Goal: Task Accomplishment & Management: Manage account settings

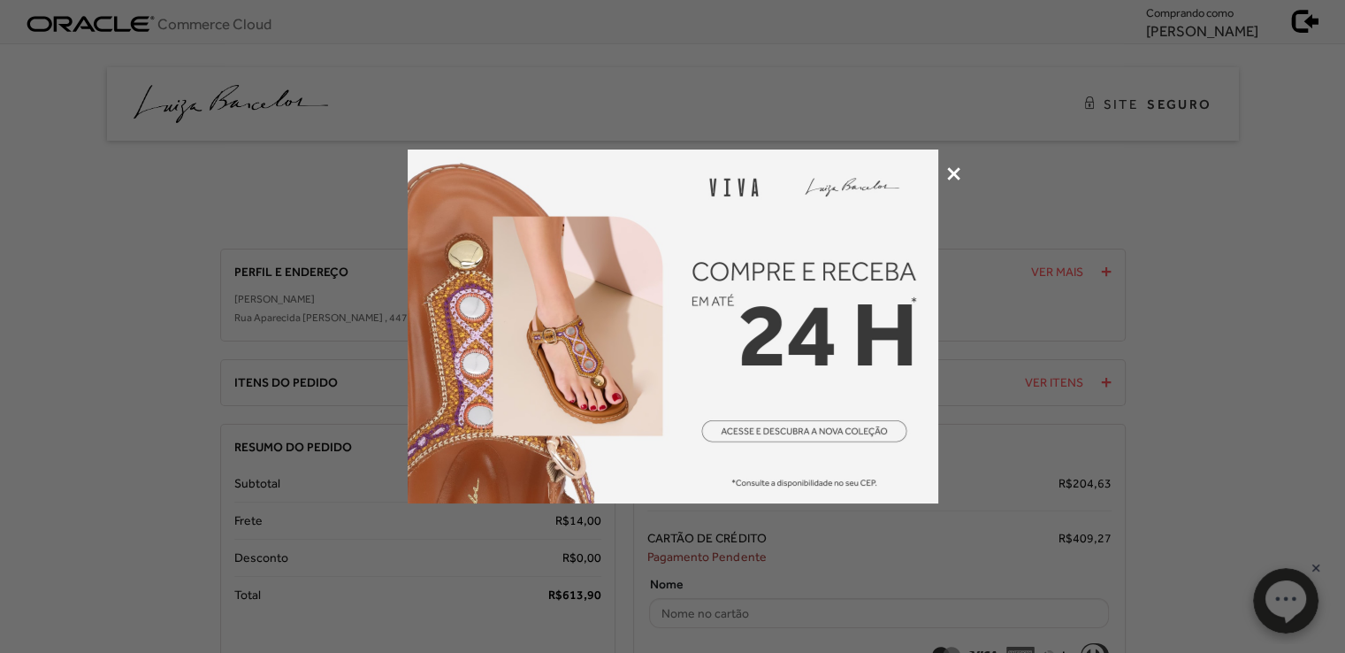
click at [956, 171] on icon at bounding box center [953, 173] width 13 height 13
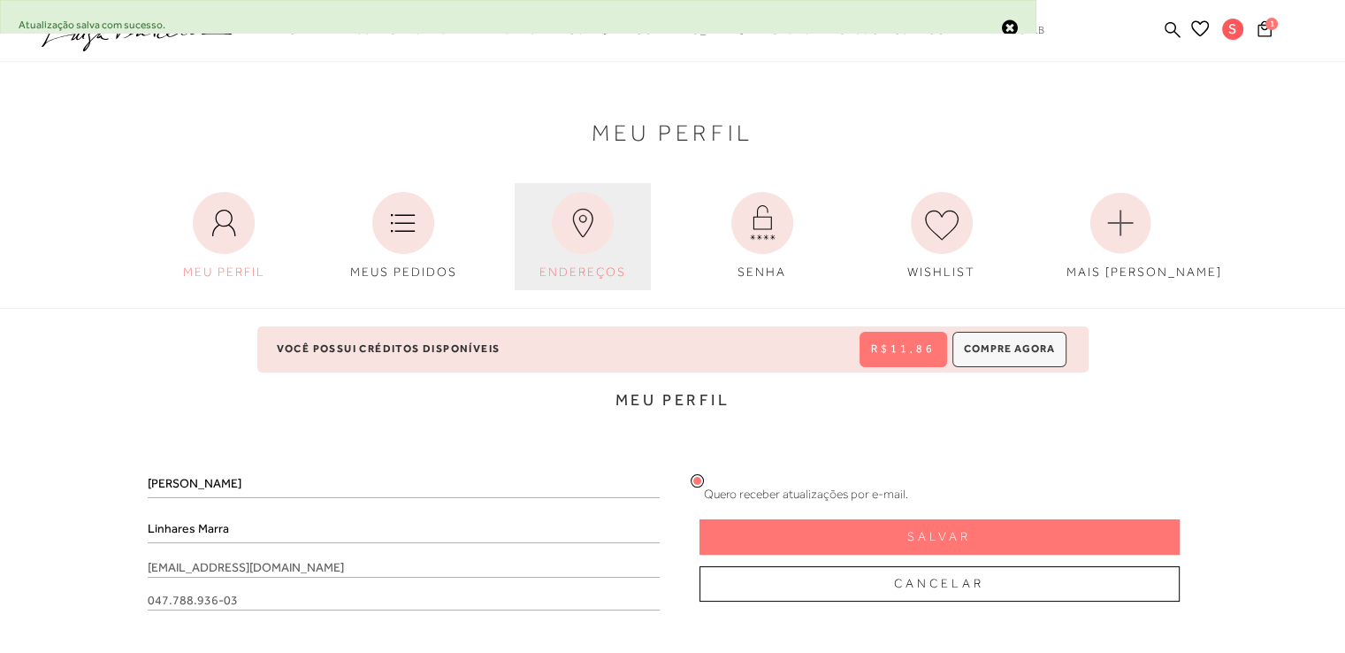
click at [591, 245] on icon at bounding box center [583, 223] width 62 height 62
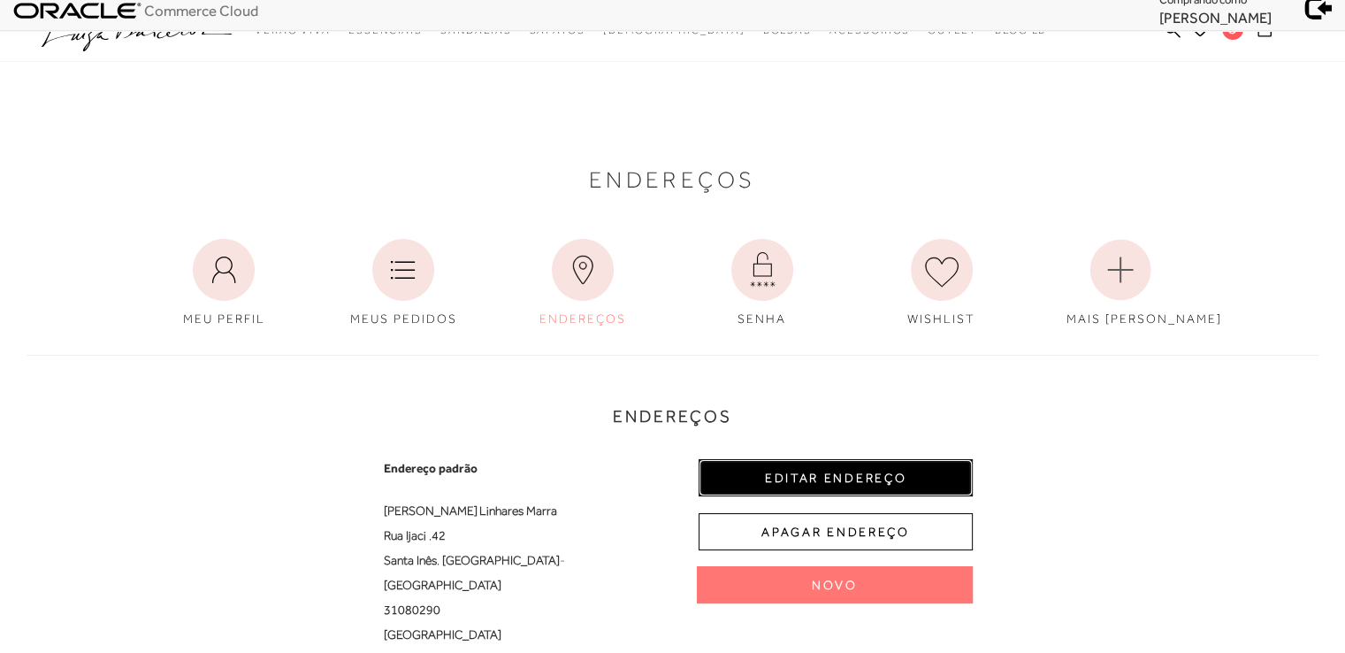
click at [826, 464] on button "EDITAR ENDEREÇO" at bounding box center [836, 477] width 274 height 37
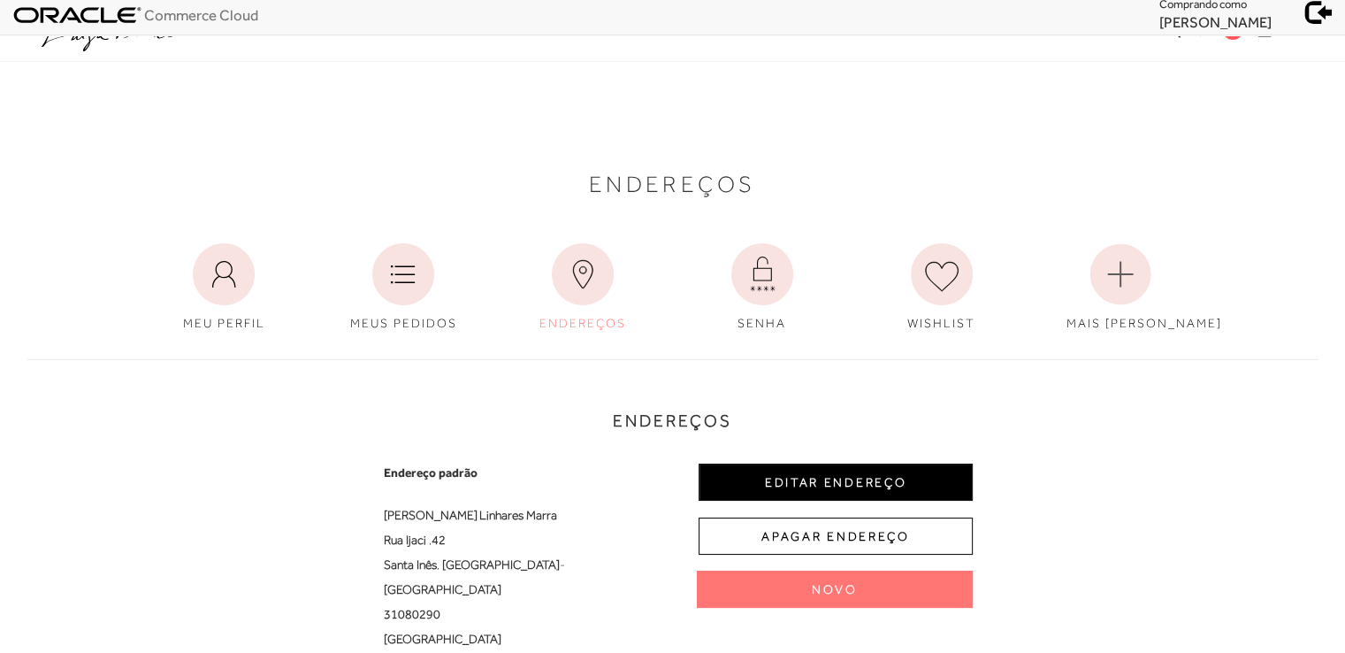
select select "MG"
select select "BR"
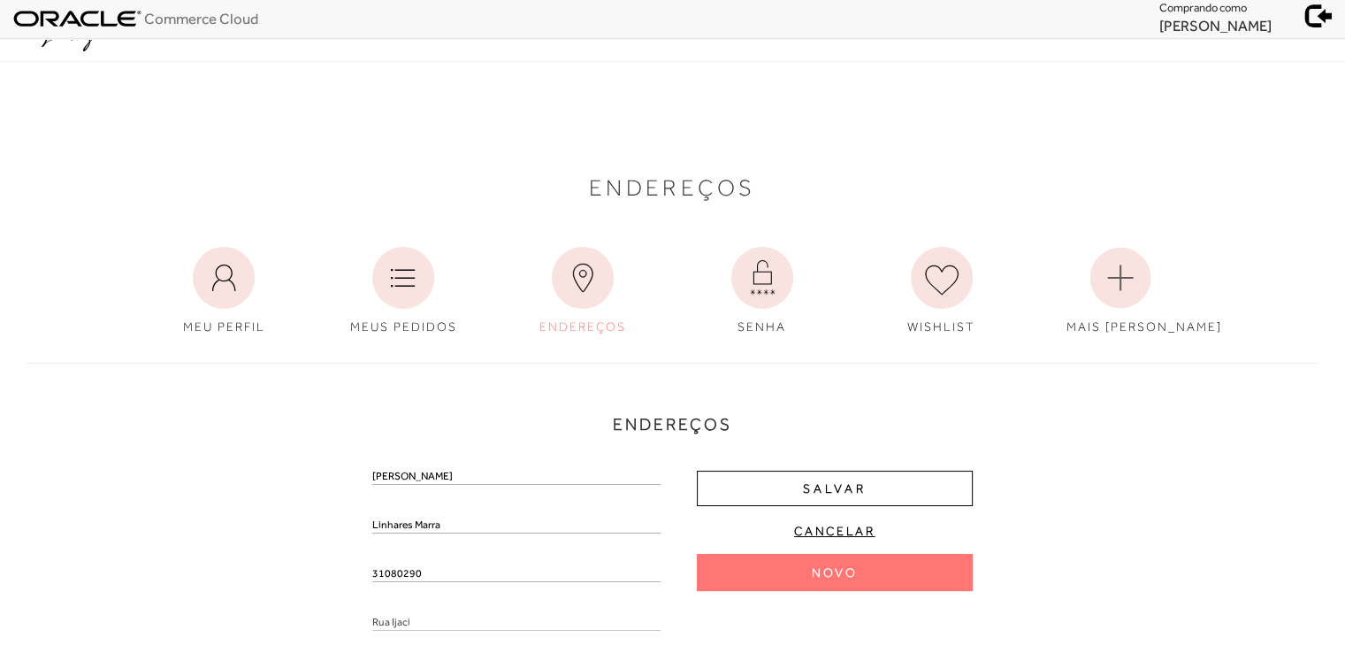
scroll to position [4, 0]
click at [402, 566] on input "31080290" at bounding box center [516, 574] width 288 height 18
type input "31080-290"
drag, startPoint x: 427, startPoint y: 574, endPoint x: 325, endPoint y: 589, distance: 102.8
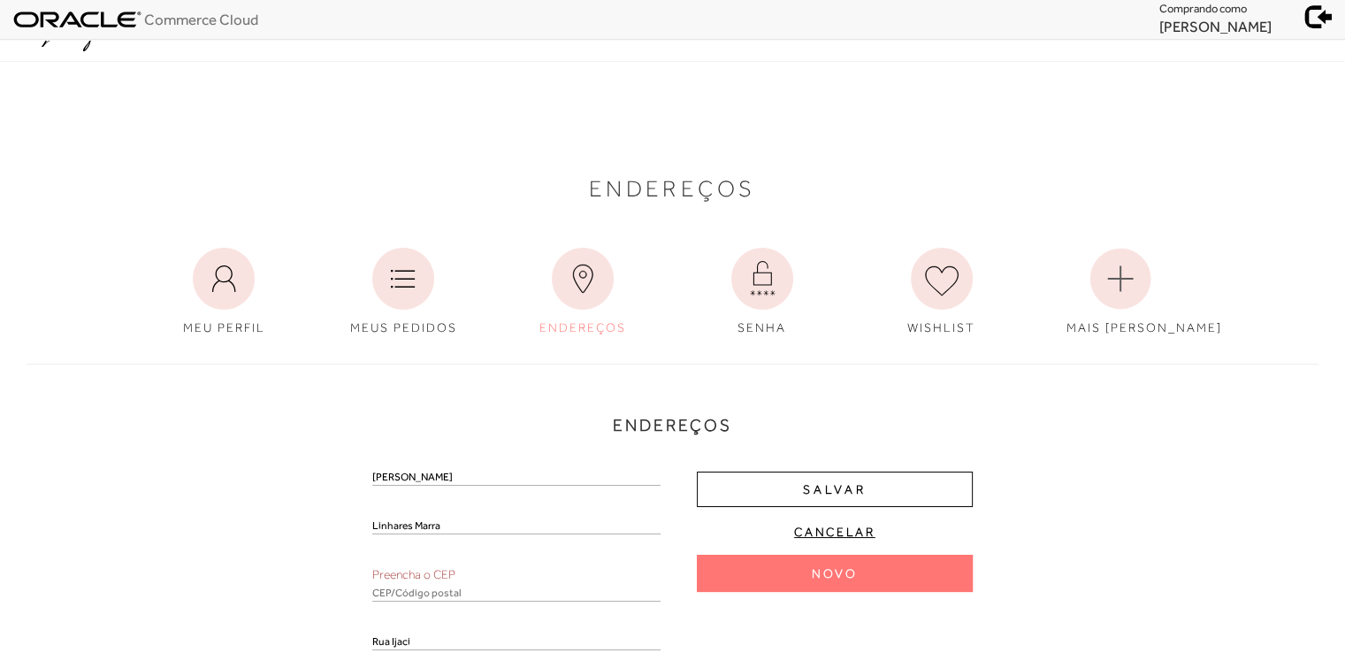
scroll to position [368, 0]
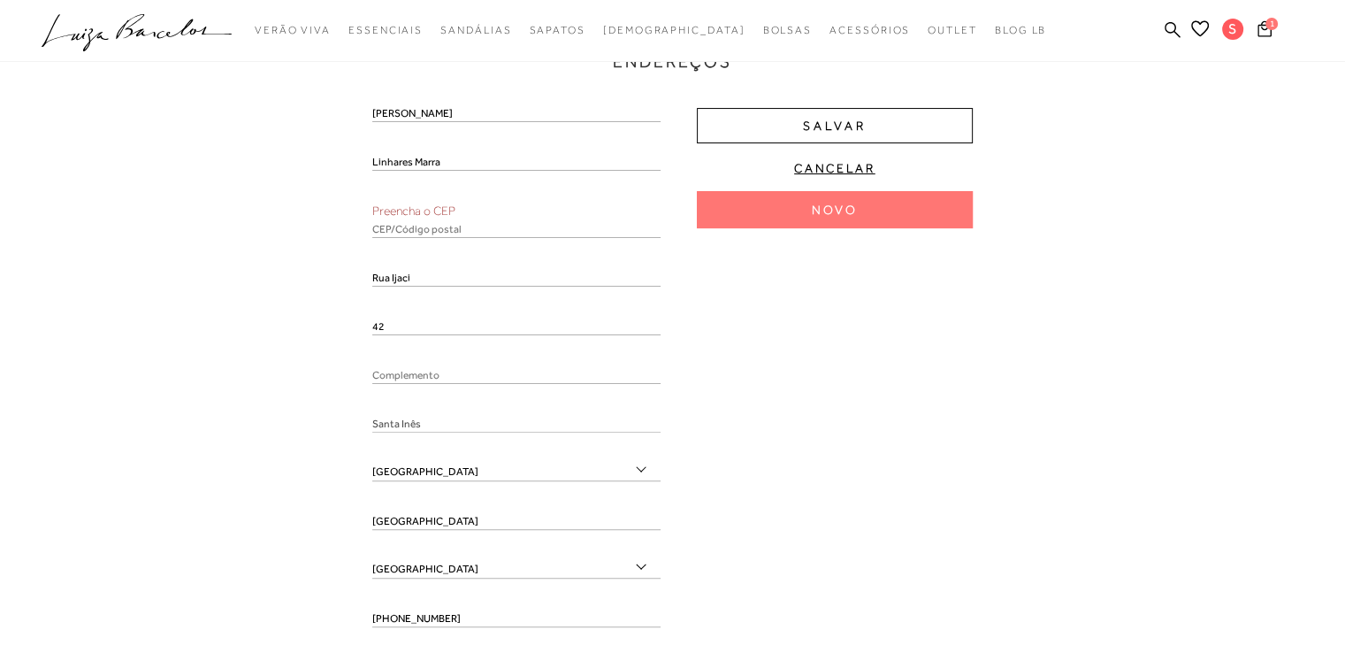
click at [414, 230] on input "text" at bounding box center [516, 229] width 288 height 18
paste input "31080-290"
type input "31080-290"
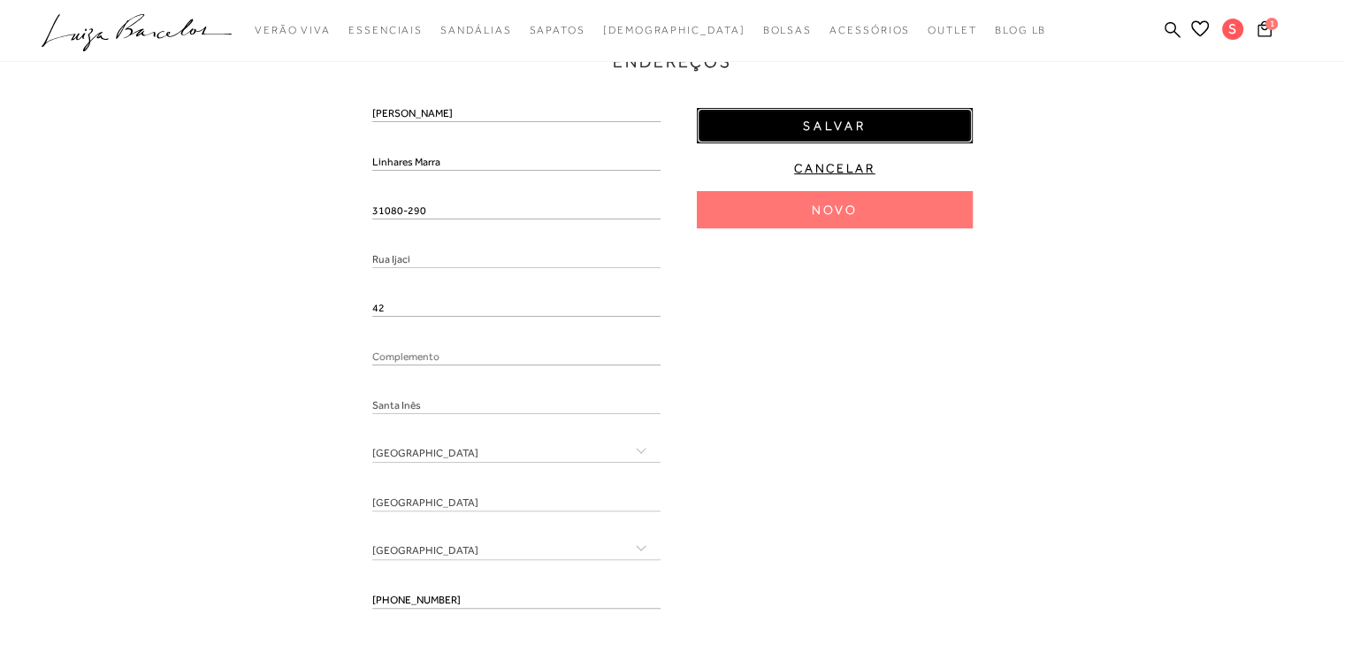
click at [876, 120] on button "Salvar" at bounding box center [835, 125] width 276 height 35
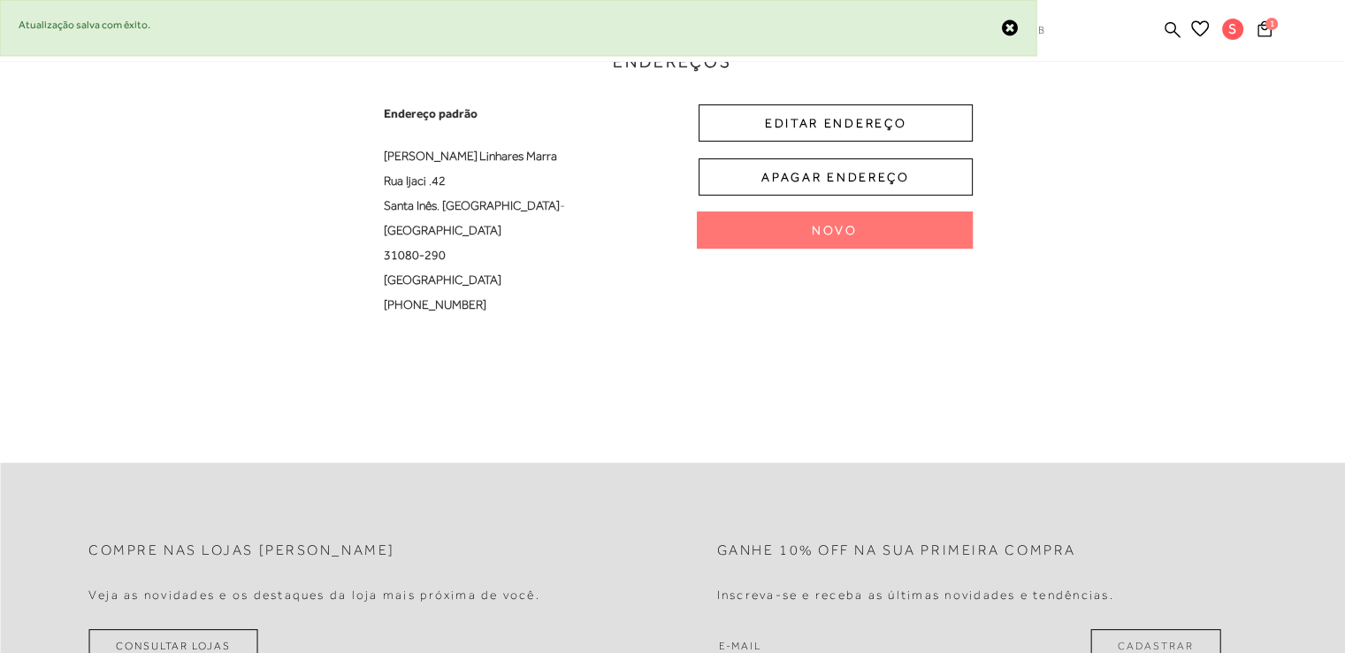
scroll to position [0, 0]
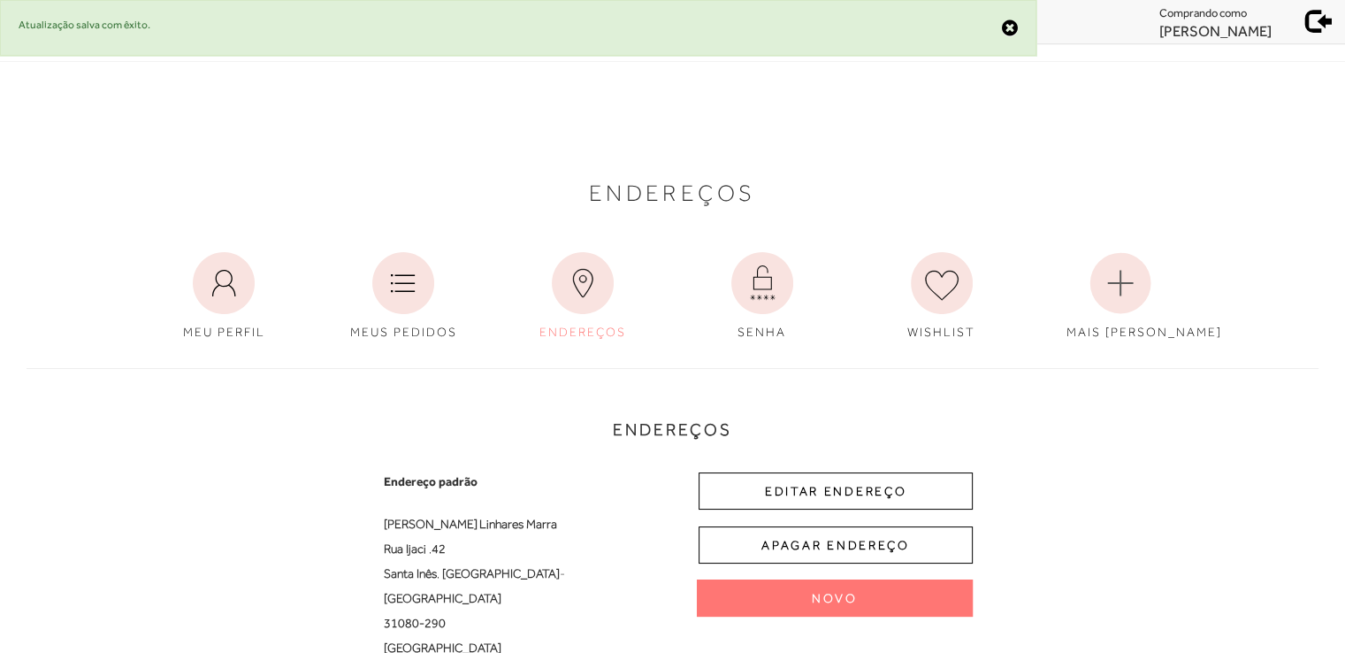
click at [1313, 33] on link at bounding box center [1315, 20] width 60 height 31
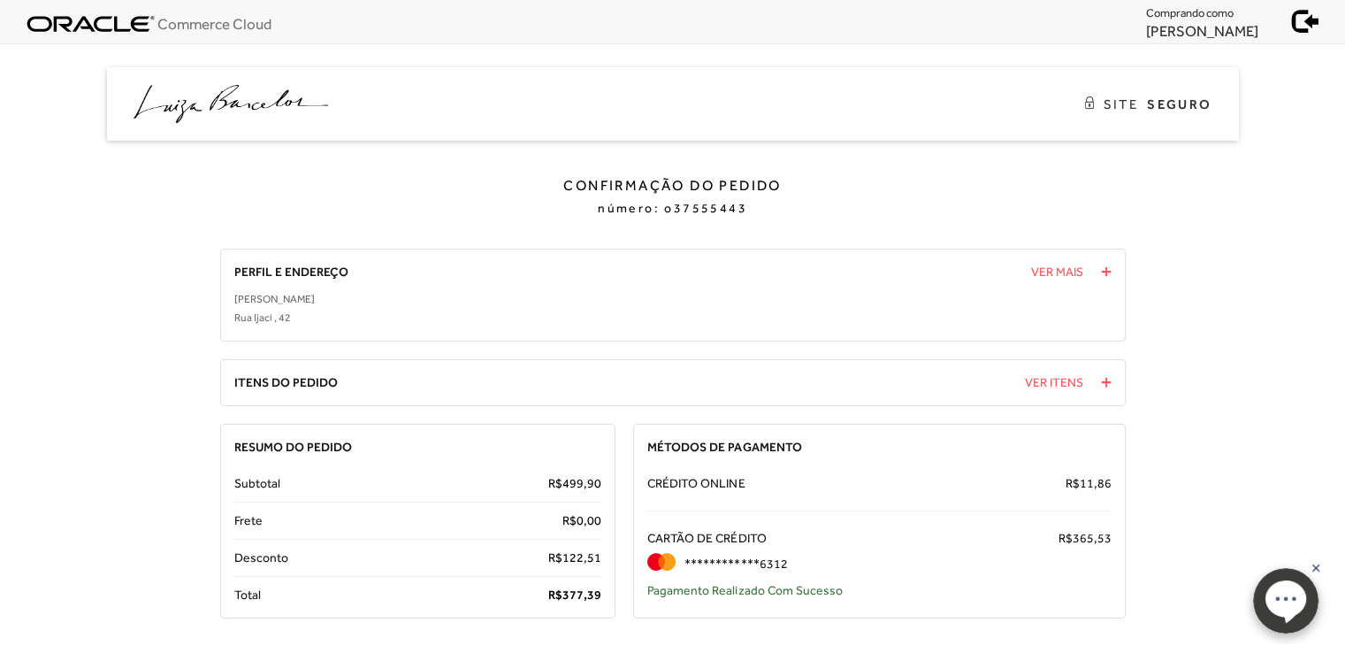
click at [706, 206] on span "o37555443" at bounding box center [705, 208] width 83 height 14
copy span "o37555443"
click at [584, 592] on span "377," at bounding box center [574, 594] width 25 height 14
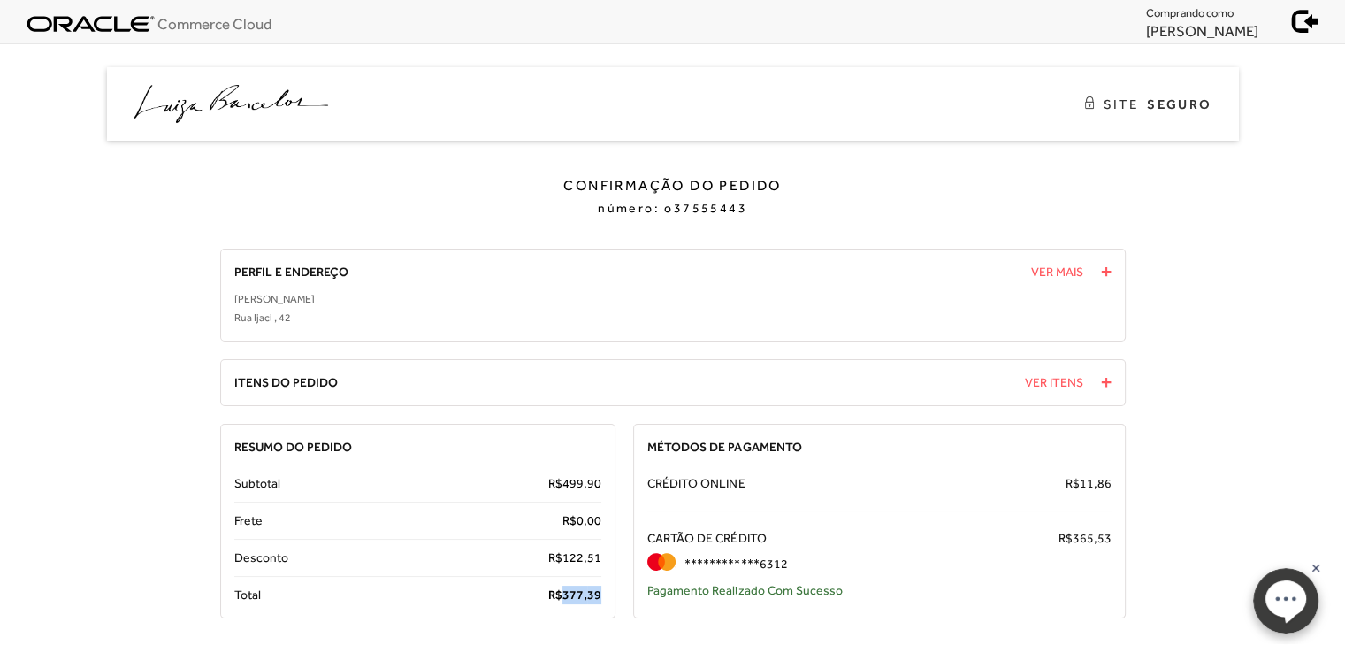
click at [584, 592] on span "377," at bounding box center [574, 594] width 25 height 14
copy span "377, 39"
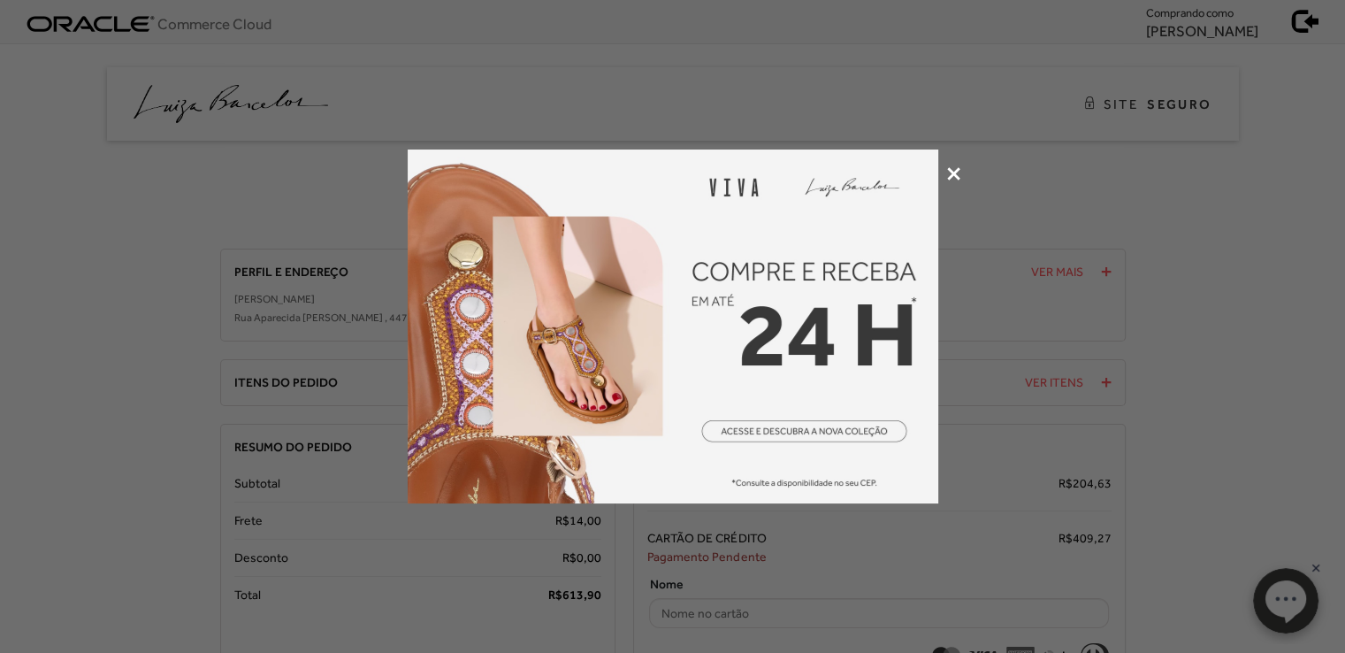
click at [955, 178] on icon at bounding box center [953, 173] width 13 height 13
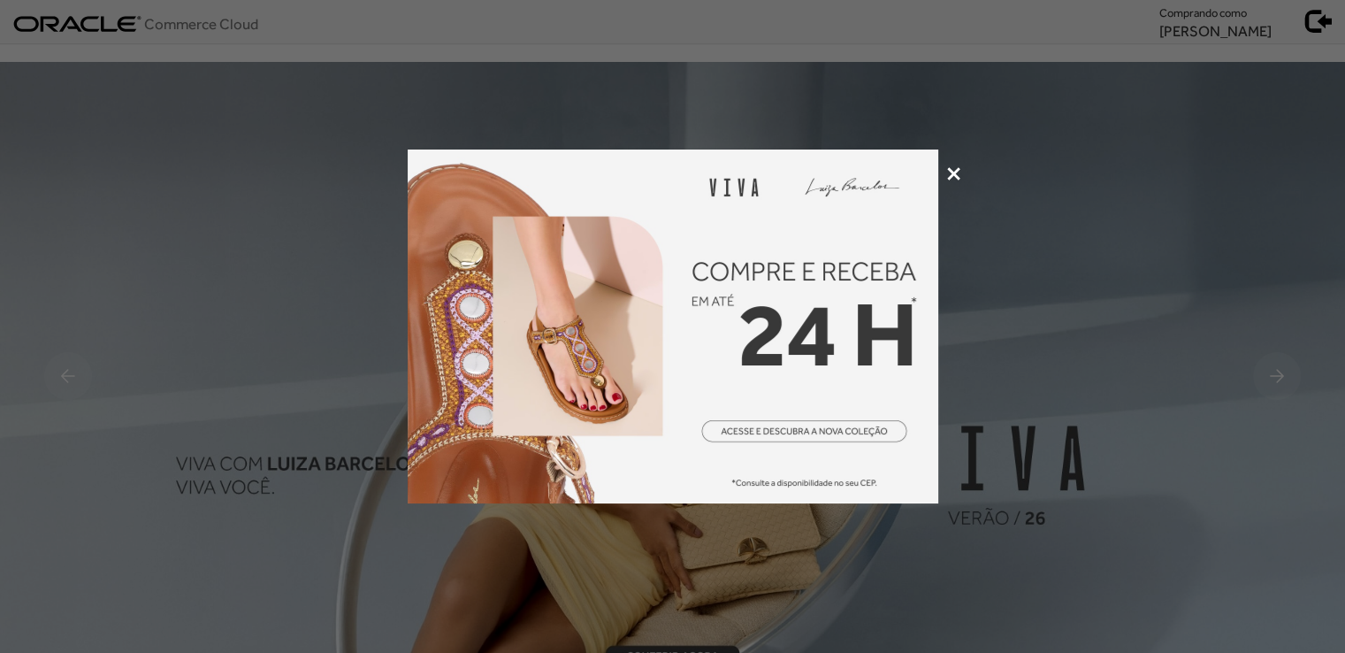
click at [952, 172] on icon at bounding box center [953, 173] width 13 height 13
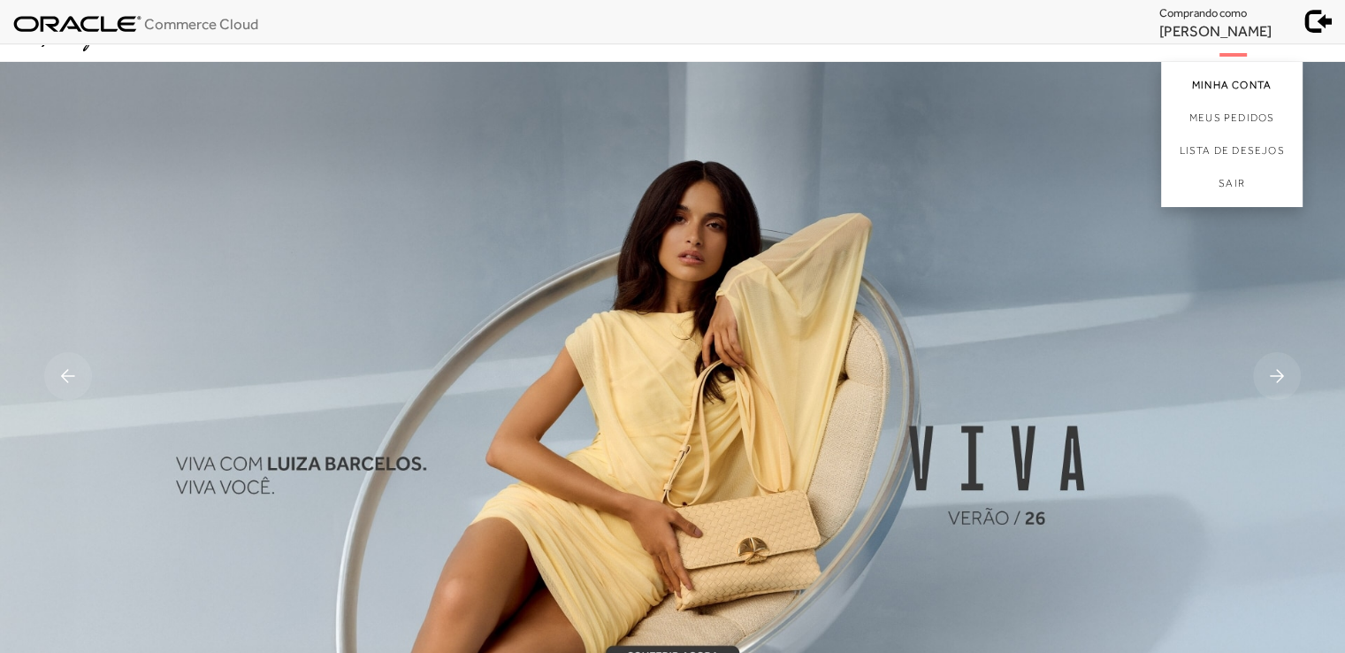
click at [1220, 88] on link "Minha Conta" at bounding box center [1231, 82] width 141 height 40
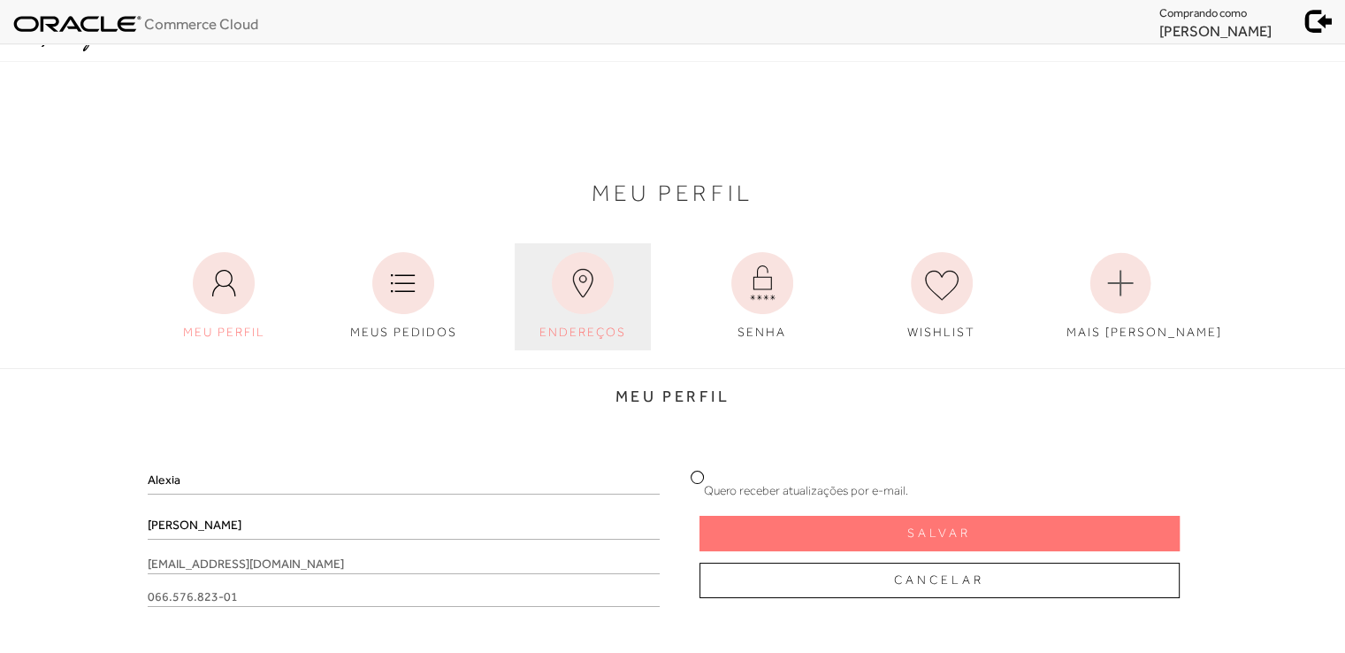
click at [574, 284] on icon at bounding box center [582, 283] width 19 height 28
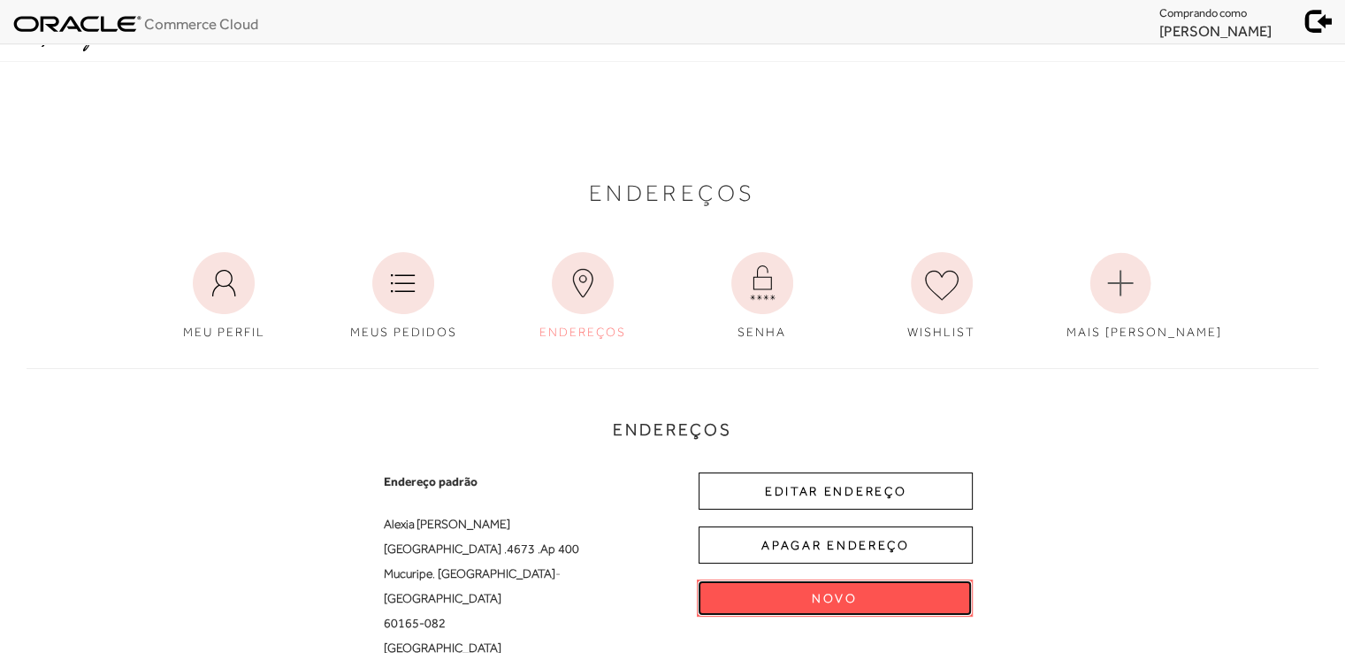
click at [822, 602] on span "Novo" at bounding box center [835, 598] width 46 height 17
select select "BR"
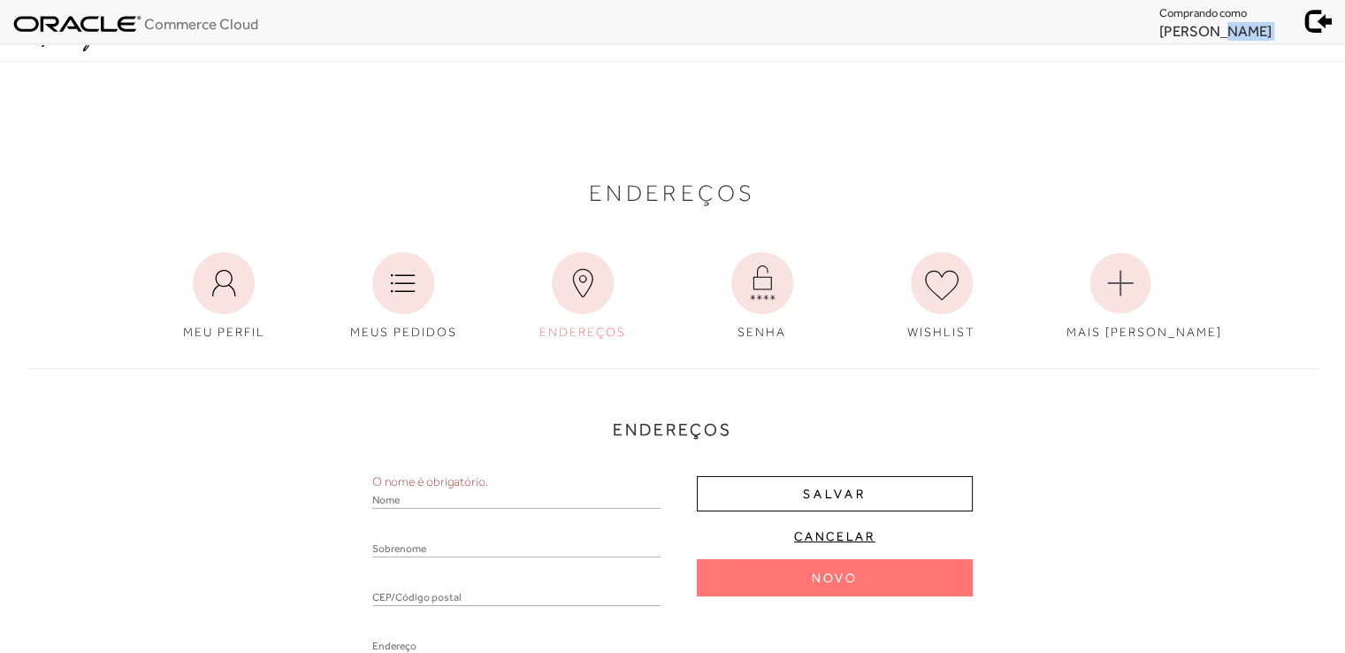
drag, startPoint x: 1181, startPoint y: 29, endPoint x: 1281, endPoint y: 42, distance: 100.8
click at [1281, 42] on div "Commerce Cloud Comprando como [PERSON_NAME]" at bounding box center [672, 22] width 1345 height 44
copy ul "[PERSON_NAME]"
click at [496, 494] on input "text" at bounding box center [516, 500] width 288 height 18
type input "Alexia"
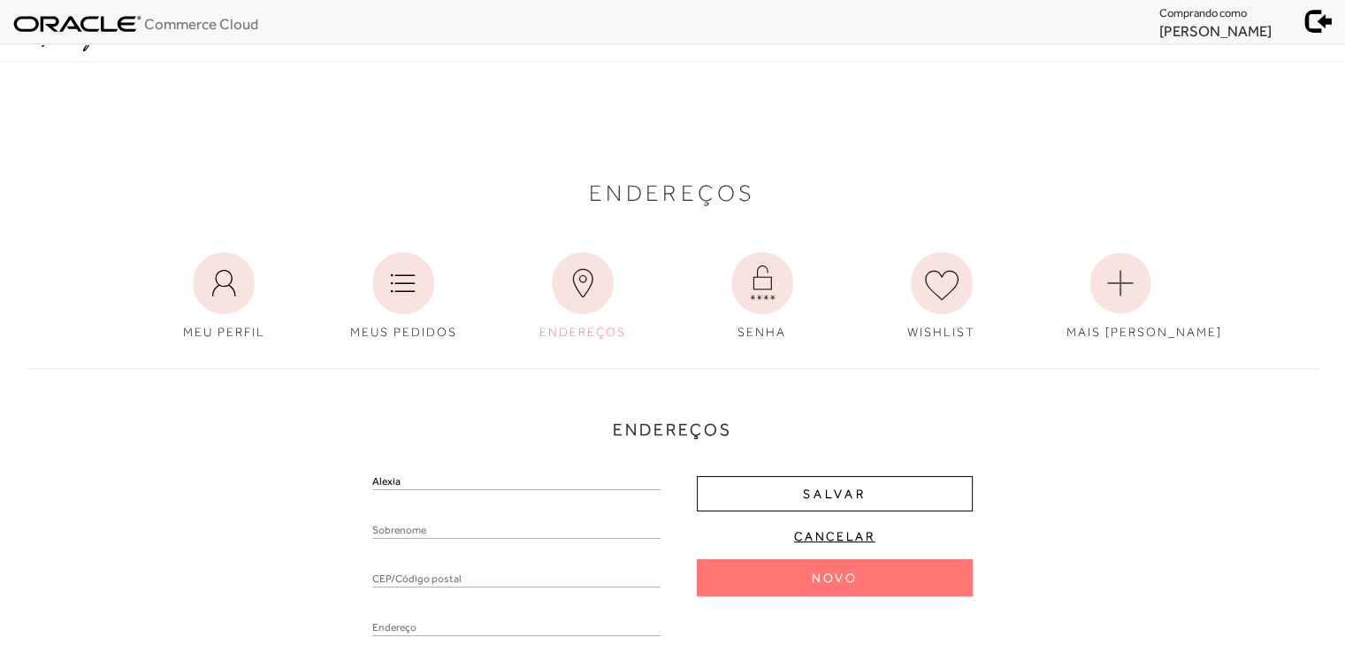
paste input "[PERSON_NAME]"
type input "[PERSON_NAME]"
click at [495, 575] on input "text" at bounding box center [516, 578] width 288 height 18
paste input "04.575-000"
click at [389, 581] on input "04.575-000" at bounding box center [516, 578] width 288 height 18
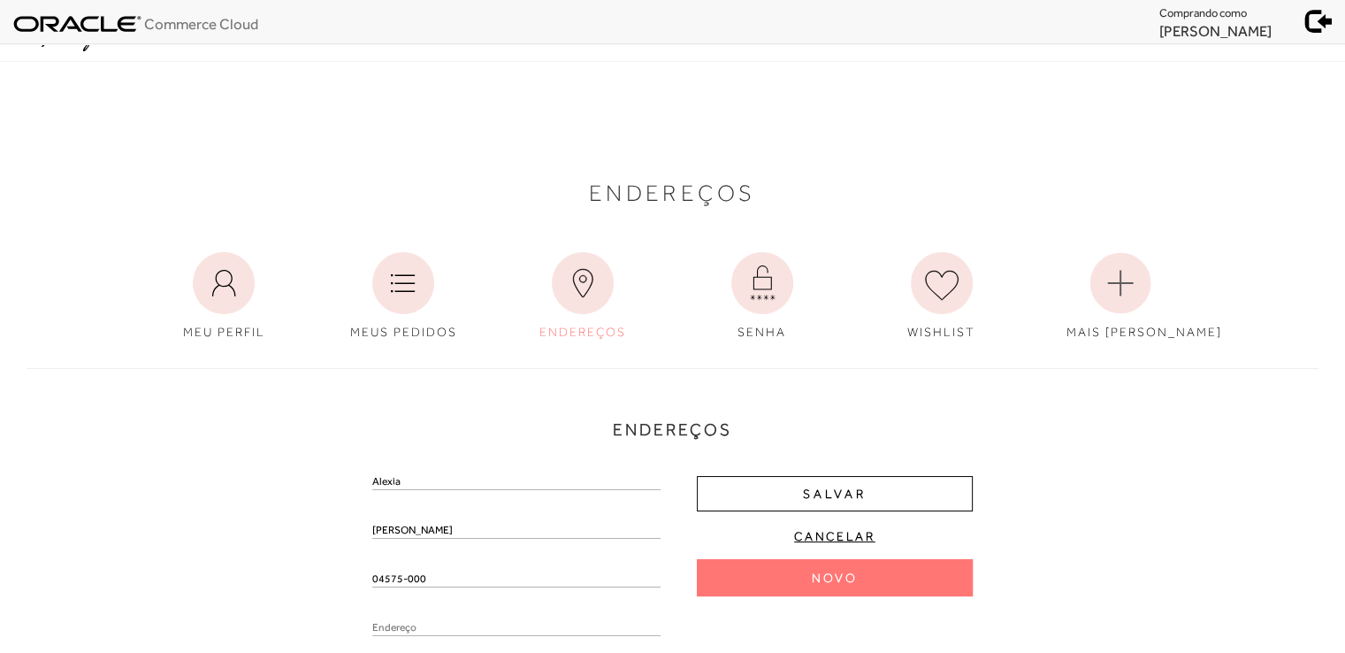
type input "04575-000"
type input "Rua [PERSON_NAME]"
type input "[GEOGRAPHIC_DATA]"
select select "SP"
type input "[GEOGRAPHIC_DATA]"
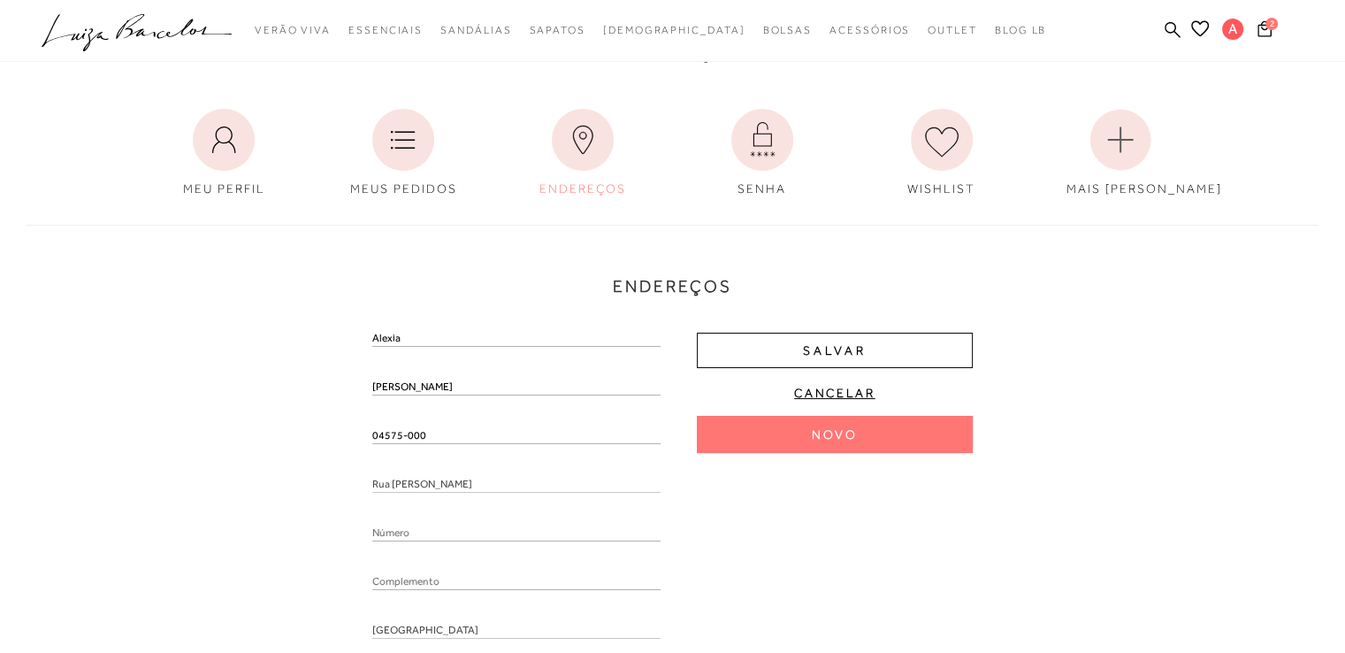
scroll to position [177, 0]
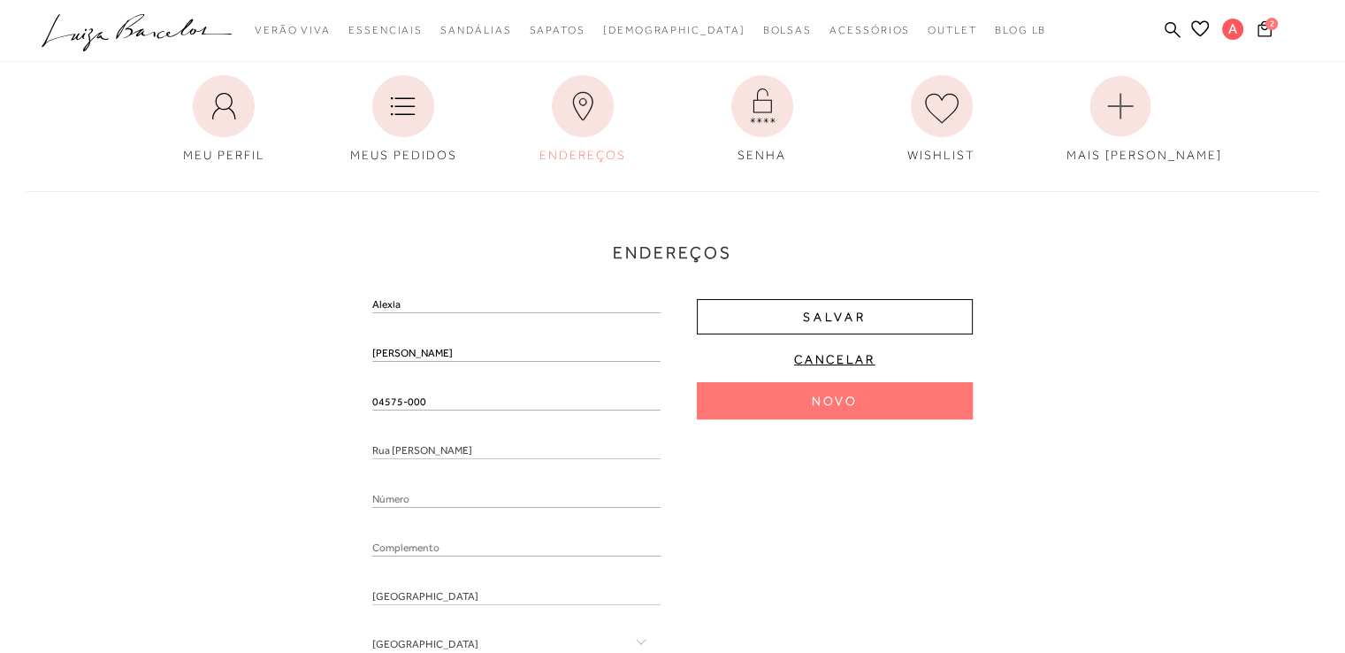
click at [470, 545] on input "text" at bounding box center [516, 548] width 288 height 18
paste input "[GEOGRAPHIC_DATA]"
drag, startPoint x: 461, startPoint y: 546, endPoint x: 496, endPoint y: 549, distance: 35.5
click at [496, 549] on input "[GEOGRAPHIC_DATA]" at bounding box center [516, 548] width 288 height 18
type input "HOTEL Wyndham SP"
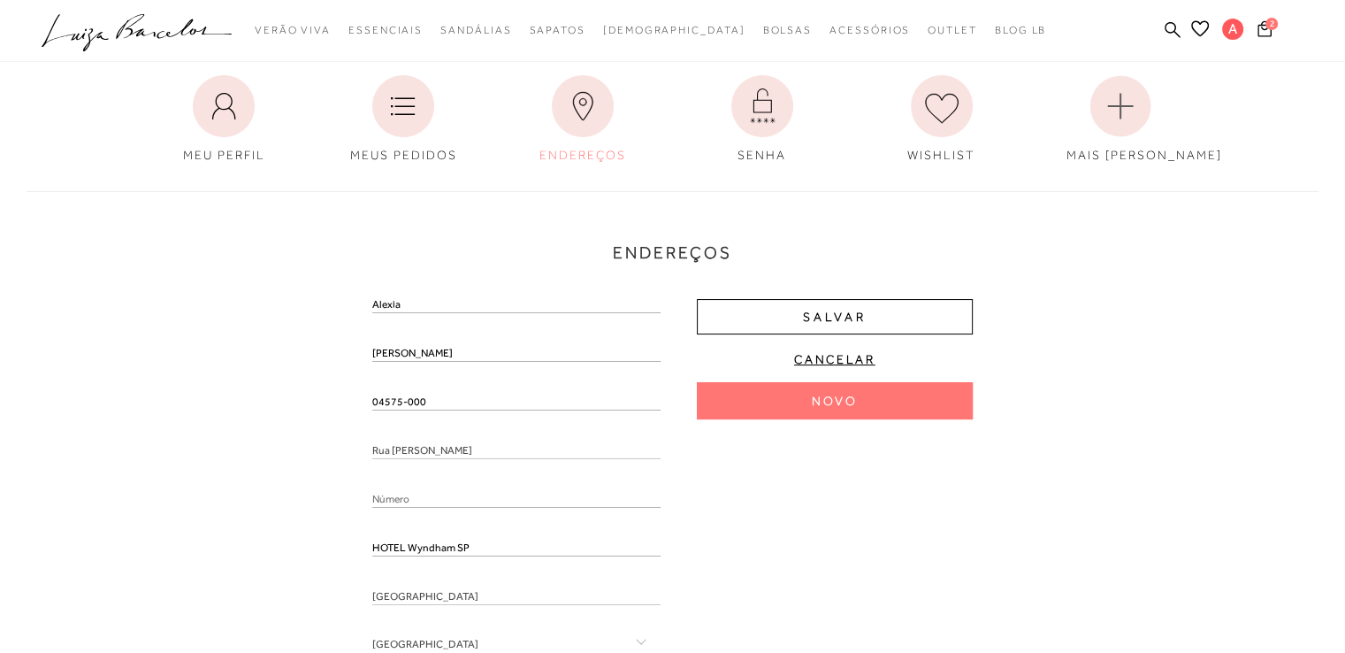
click at [407, 496] on input "number" at bounding box center [516, 499] width 288 height 18
paste input "14"
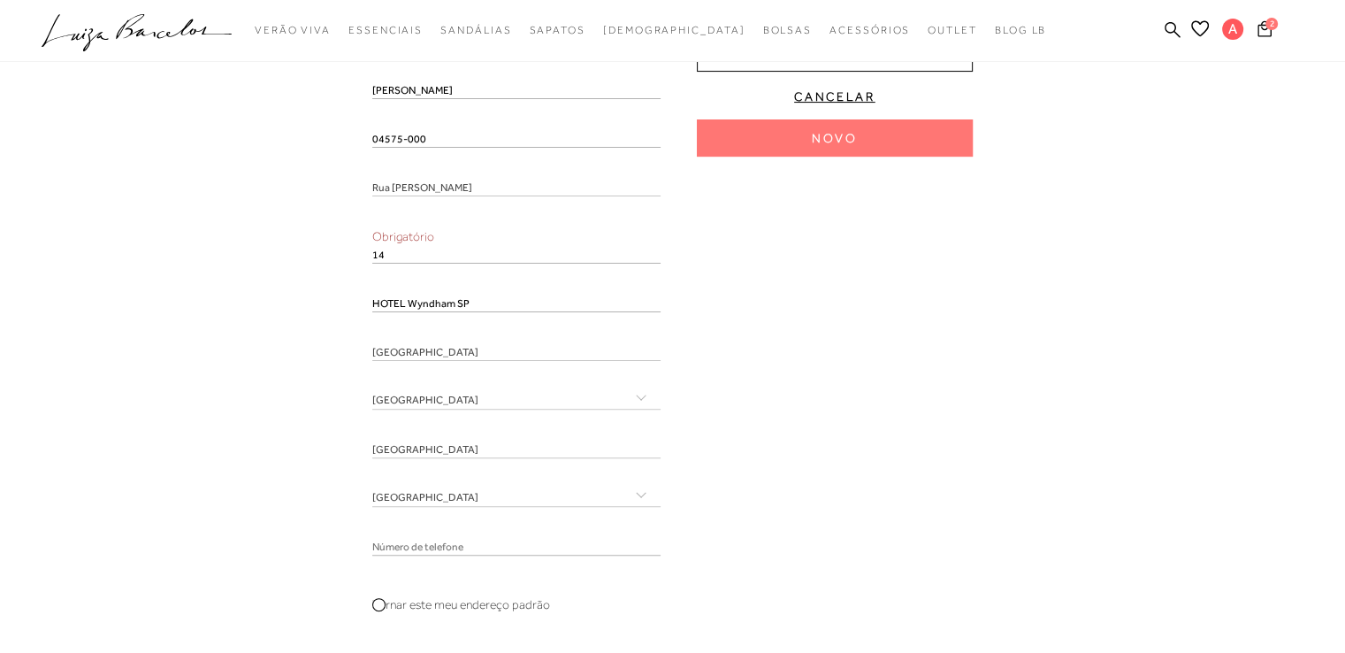
scroll to position [442, 0]
type input "14"
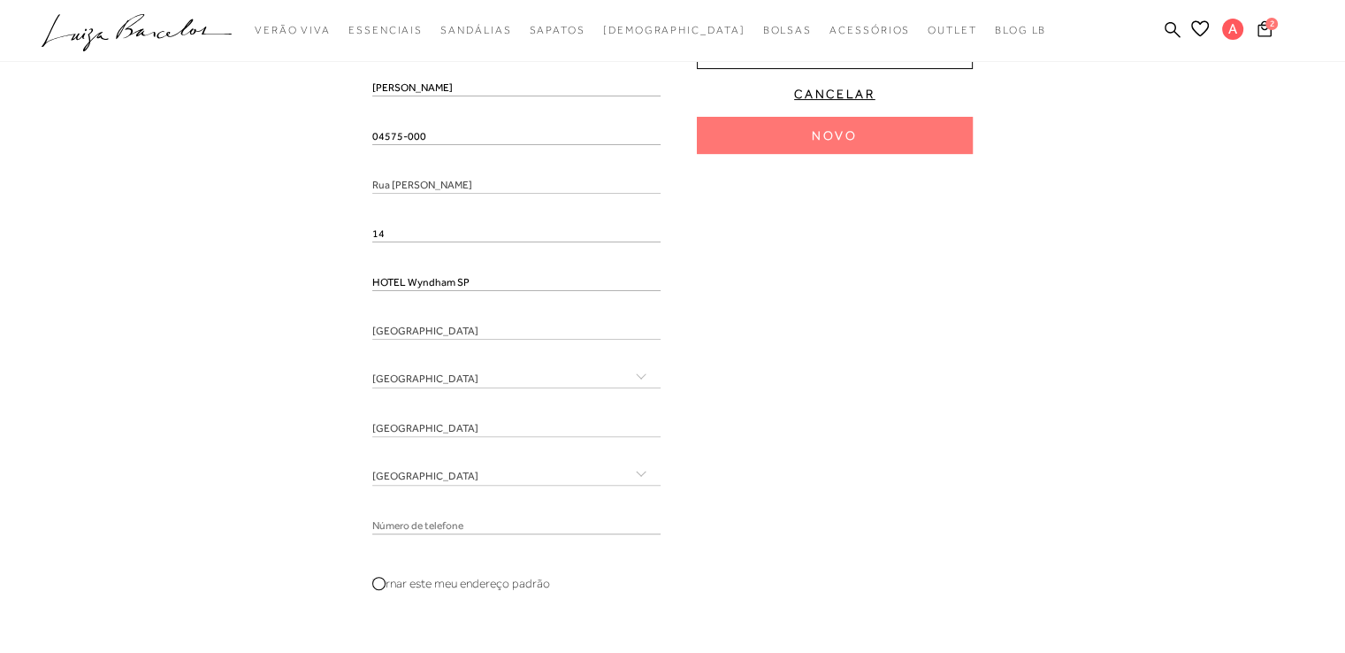
click at [512, 518] on input "tel" at bounding box center [516, 525] width 288 height 18
paste input "[PHONE_NUMBER]"
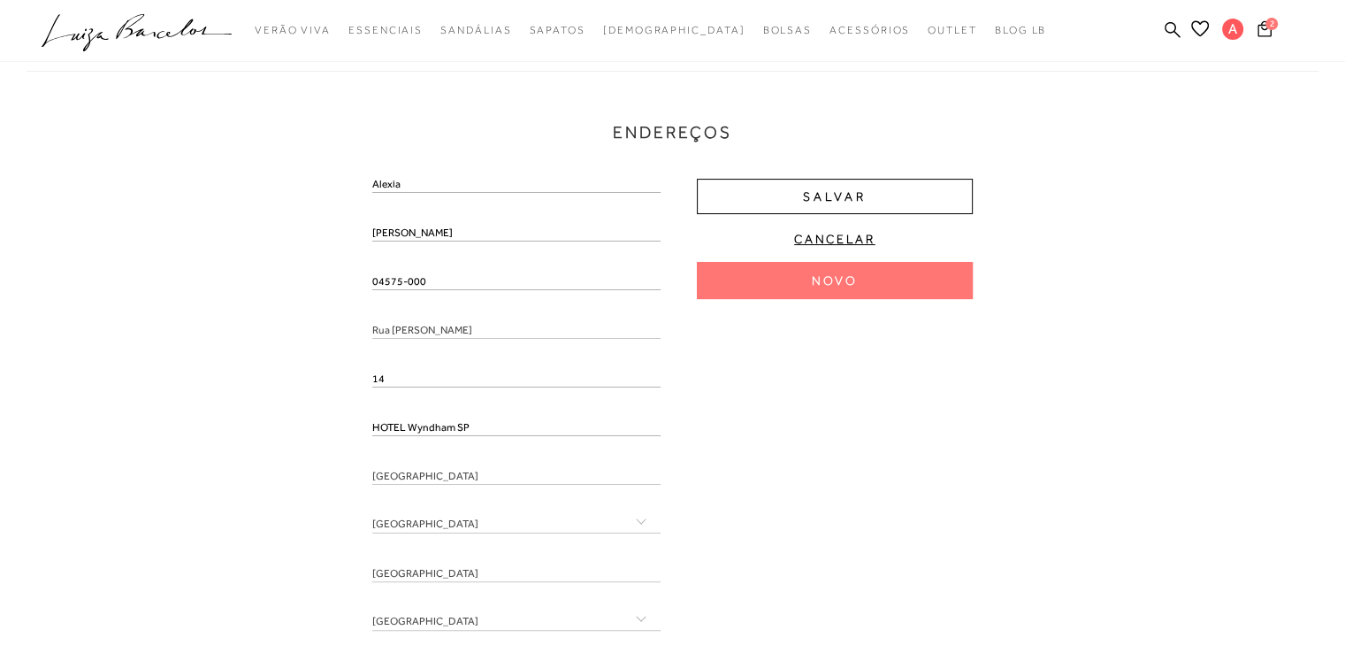
scroll to position [265, 0]
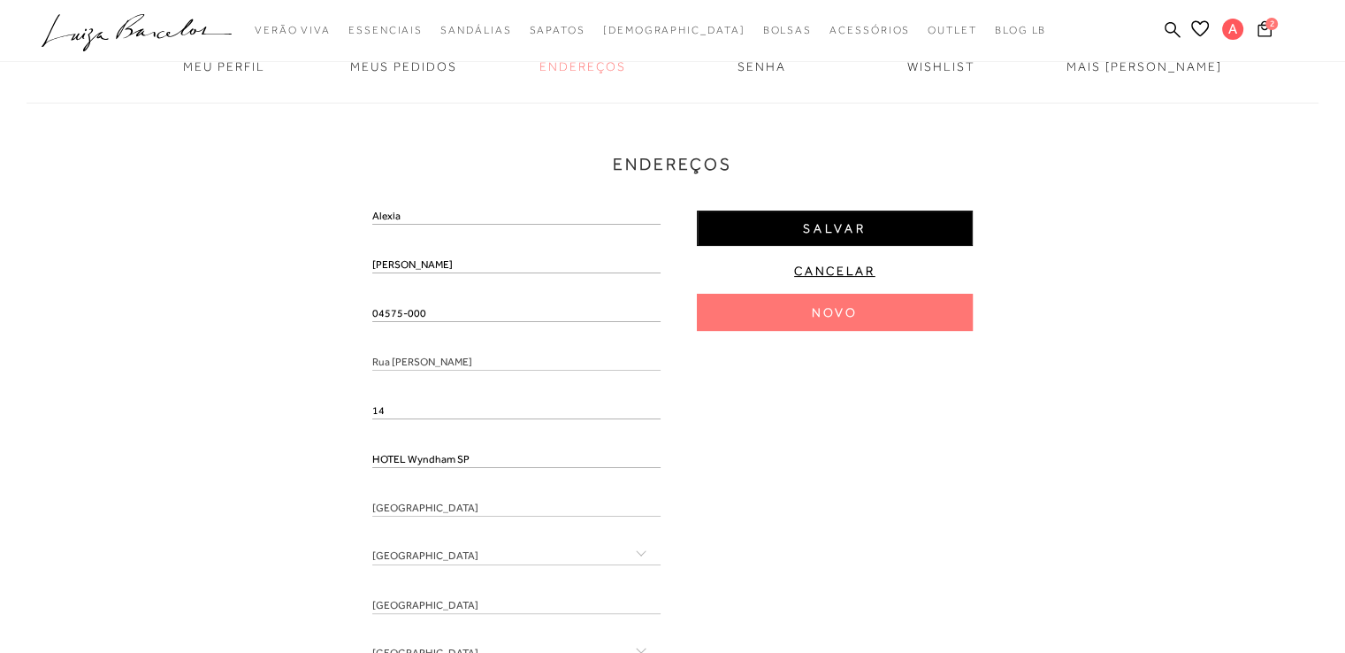
type input "[PHONE_NUMBER]"
click at [833, 230] on span "Salvar" at bounding box center [835, 228] width 64 height 17
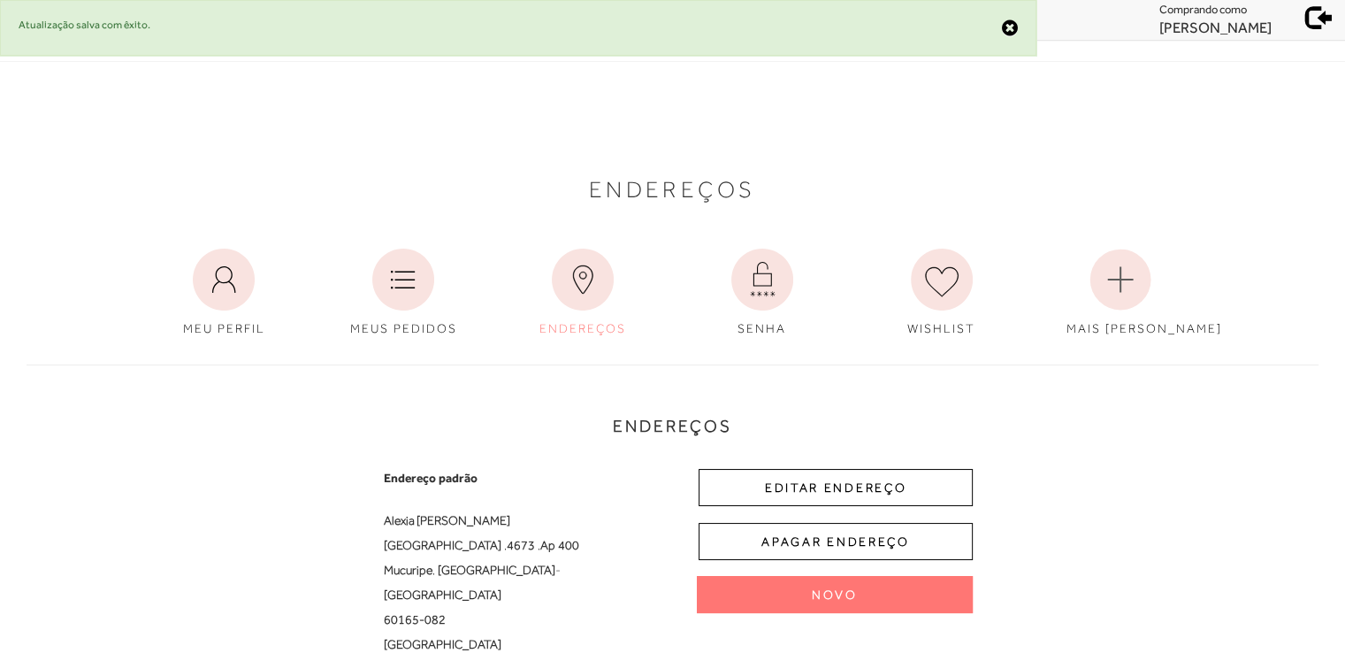
scroll to position [0, 0]
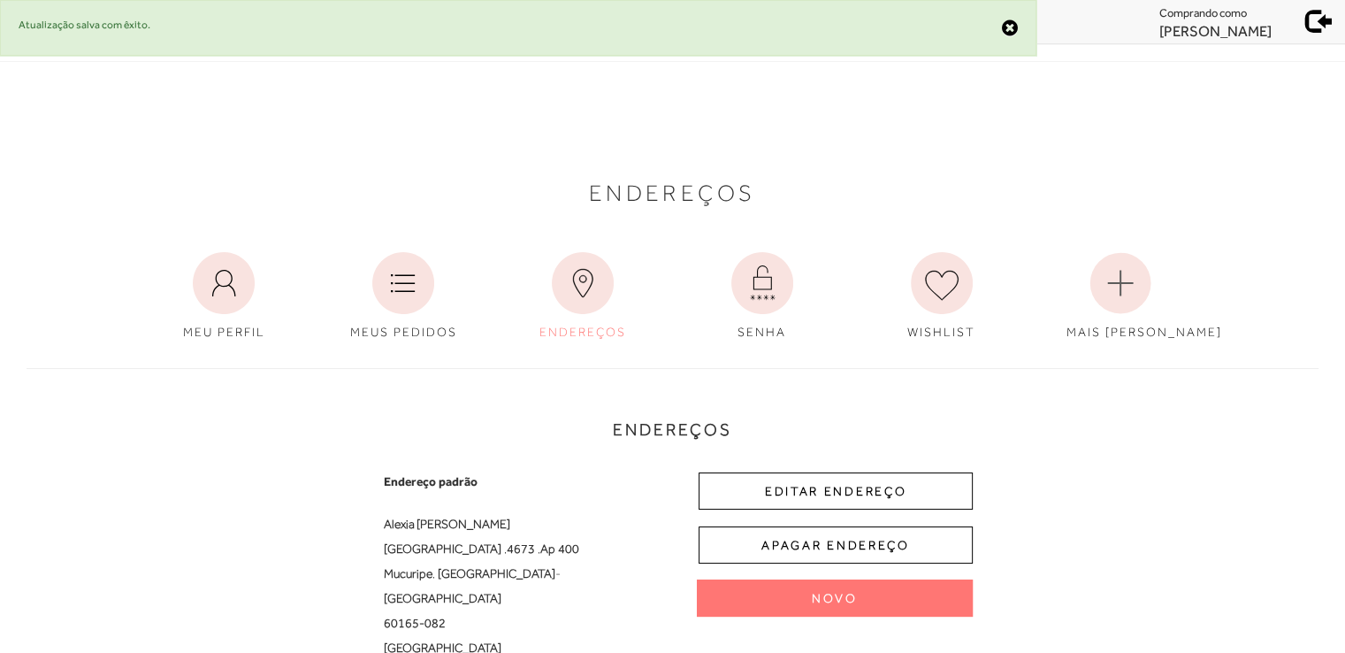
click at [1313, 27] on span at bounding box center [1319, 18] width 25 height 25
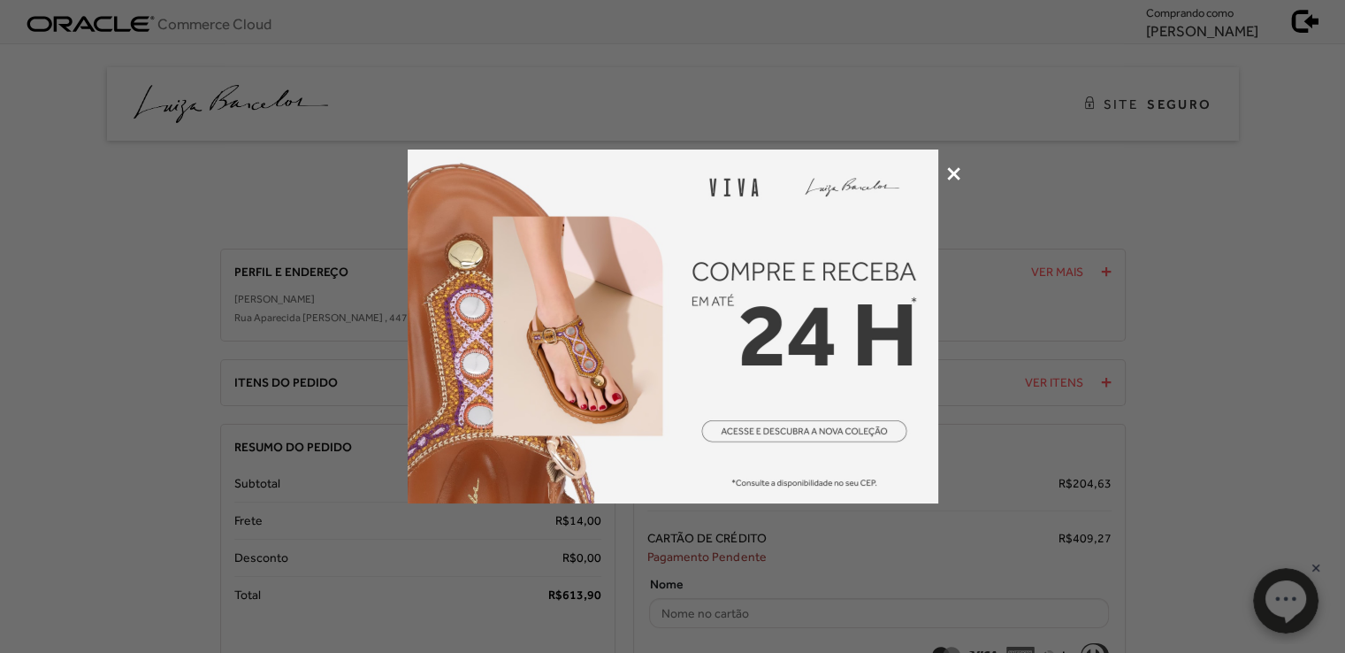
click at [954, 177] on icon at bounding box center [953, 173] width 13 height 13
